Goal: Find specific page/section: Find specific page/section

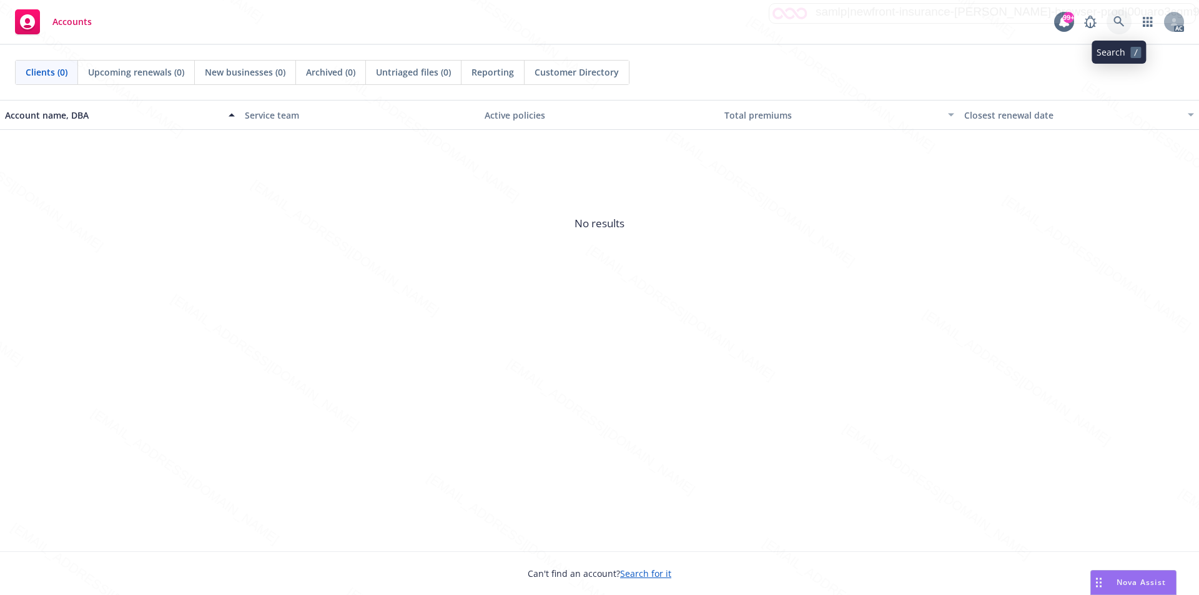
click at [1114, 19] on icon at bounding box center [1118, 21] width 11 height 11
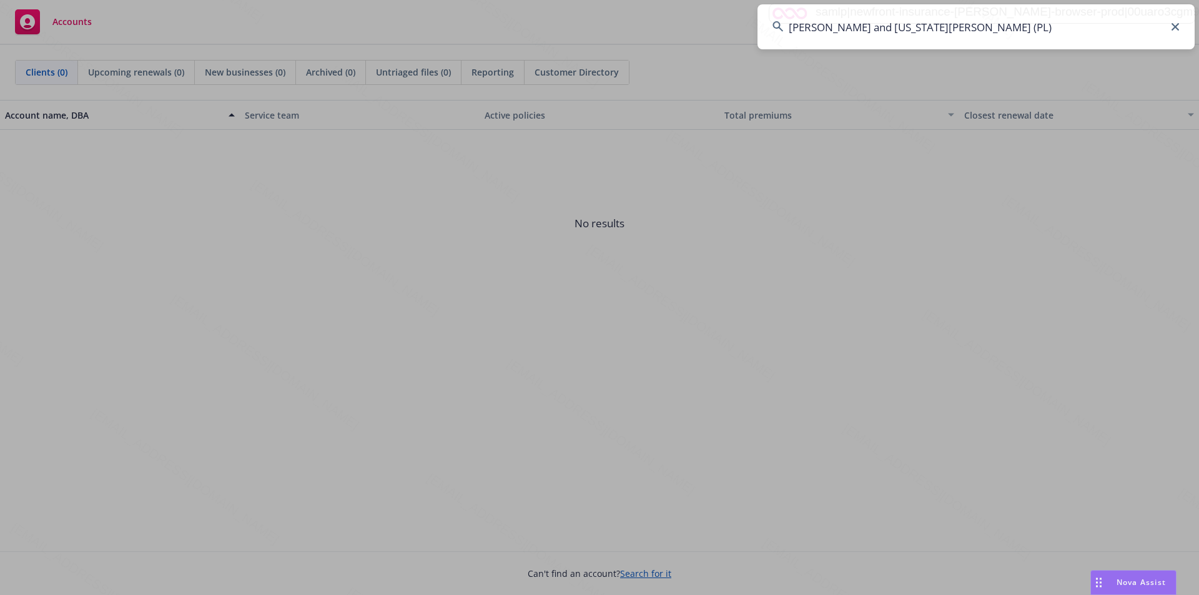
type input "[PERSON_NAME] and [US_STATE][PERSON_NAME] (PL)"
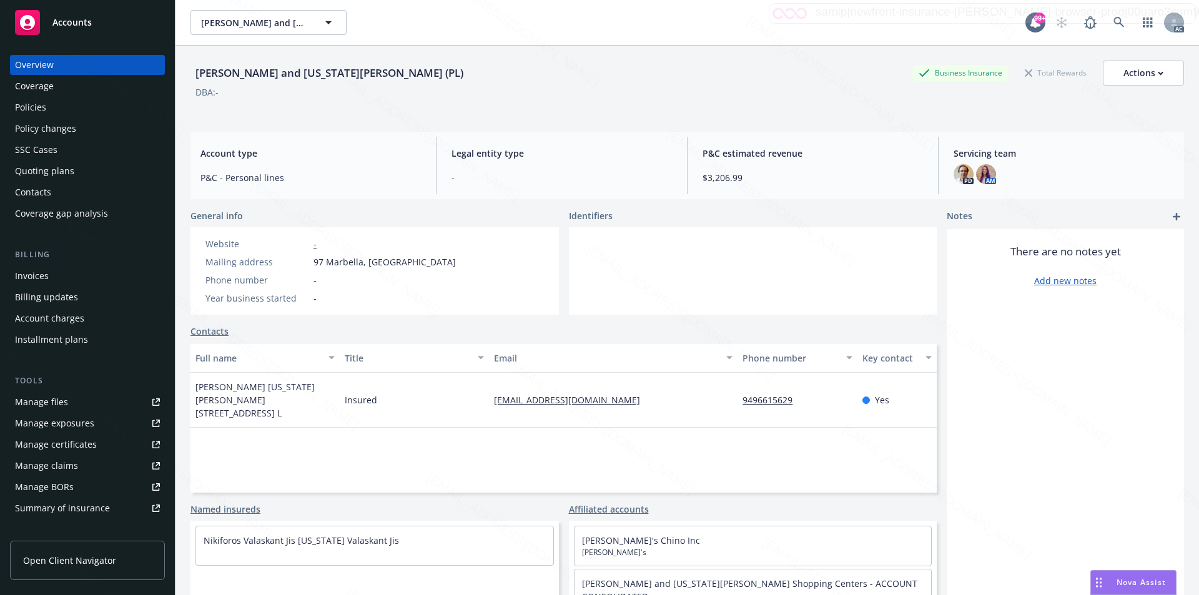
click at [40, 107] on div "Policies" at bounding box center [30, 107] width 31 height 20
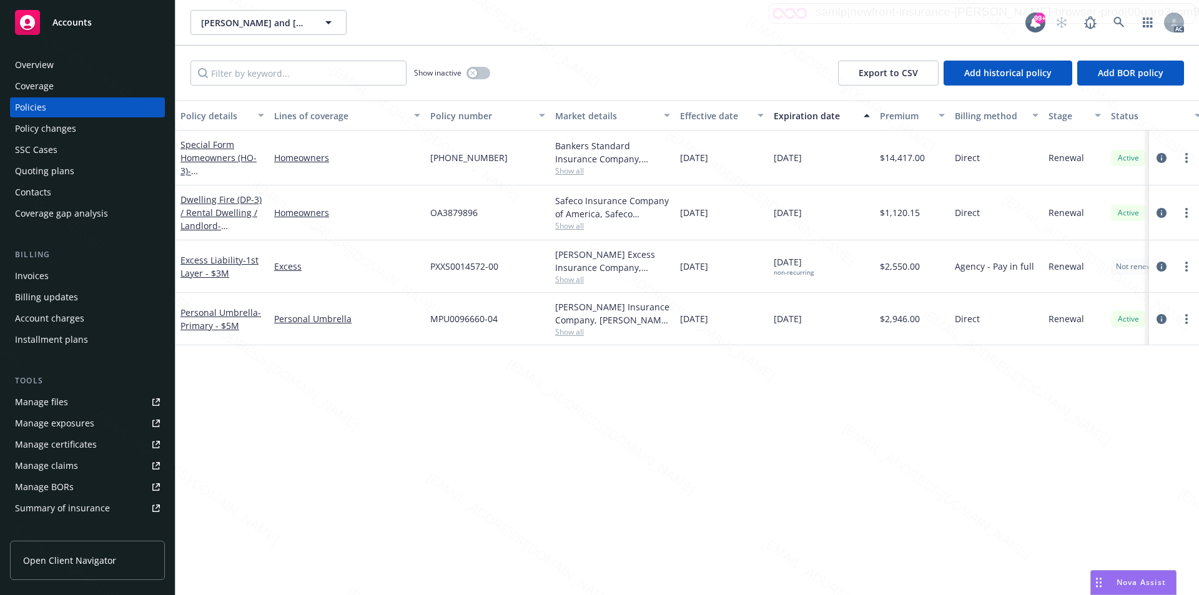
click at [366, 386] on div "Policy details Lines of coverage Policy number Market details Effective date Ex…" at bounding box center [686, 348] width 1023 height 494
